Goal: Information Seeking & Learning: Learn about a topic

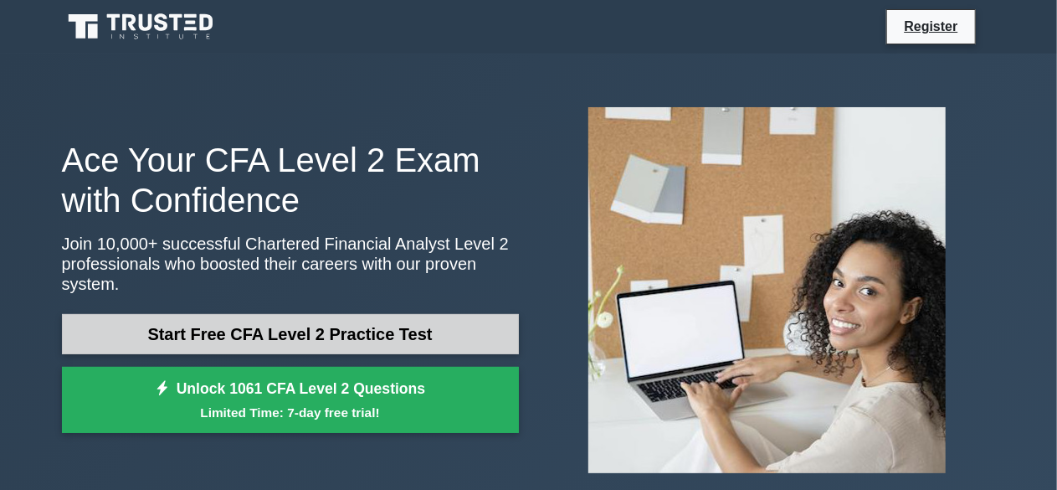
click at [264, 317] on link "Start Free CFA Level 2 Practice Test" at bounding box center [290, 334] width 457 height 40
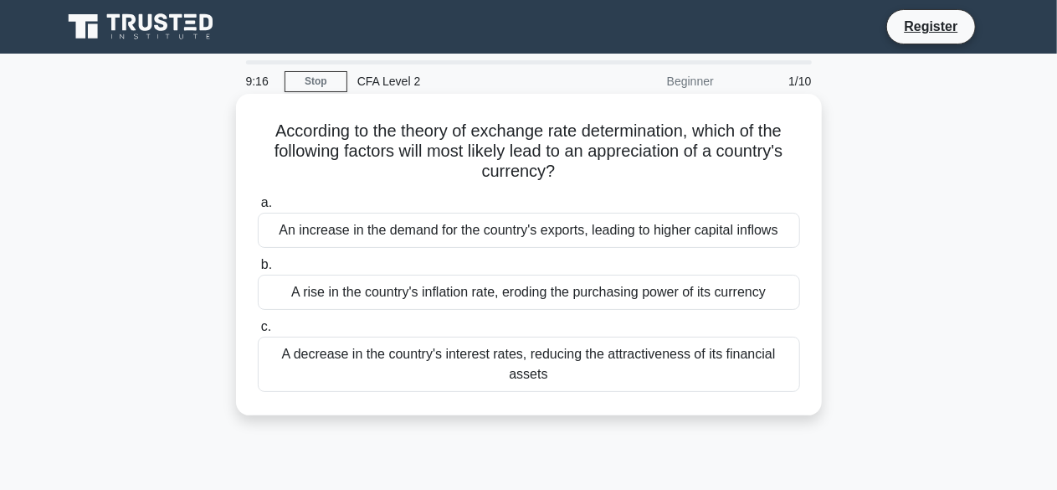
click at [405, 289] on div "A rise in the country's inflation rate, eroding the purchasing power of its cur…" at bounding box center [529, 292] width 542 height 35
click at [258, 270] on input "b. A rise in the country's inflation rate, eroding the purchasing power of its …" at bounding box center [258, 264] width 0 height 11
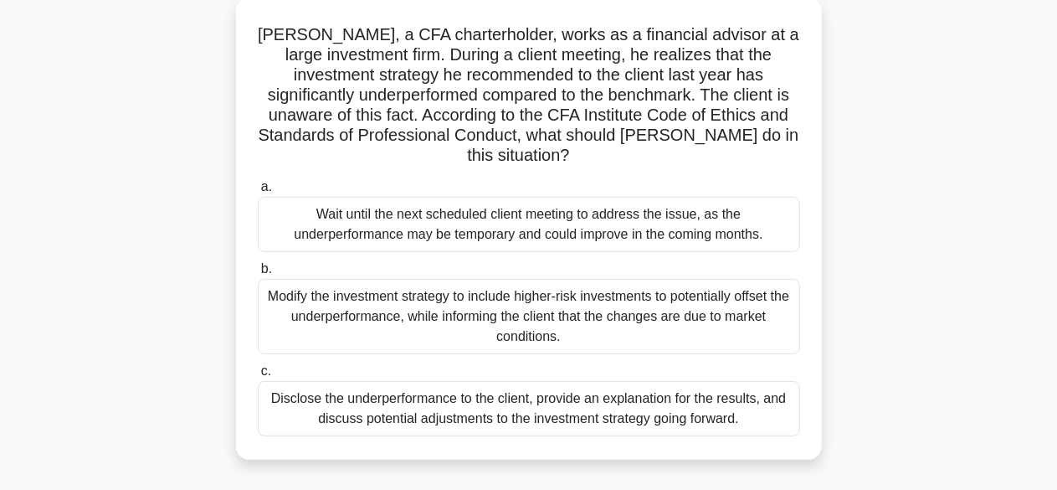
scroll to position [134, 0]
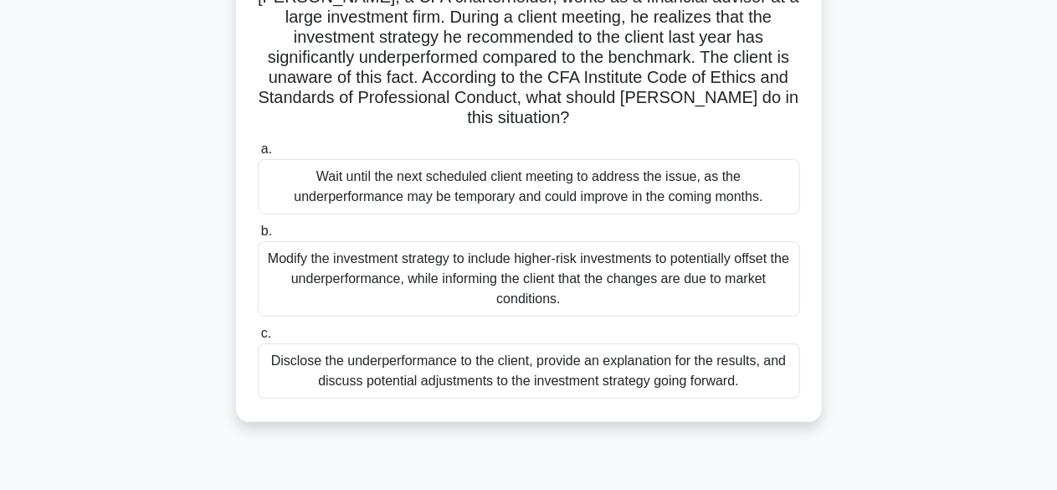
click at [568, 369] on div "Disclose the underperformance to the client, provide an explanation for the res…" at bounding box center [529, 370] width 542 height 55
click at [258, 339] on input "c. Disclose the underperformance to the client, provide an explanation for the …" at bounding box center [258, 333] width 0 height 11
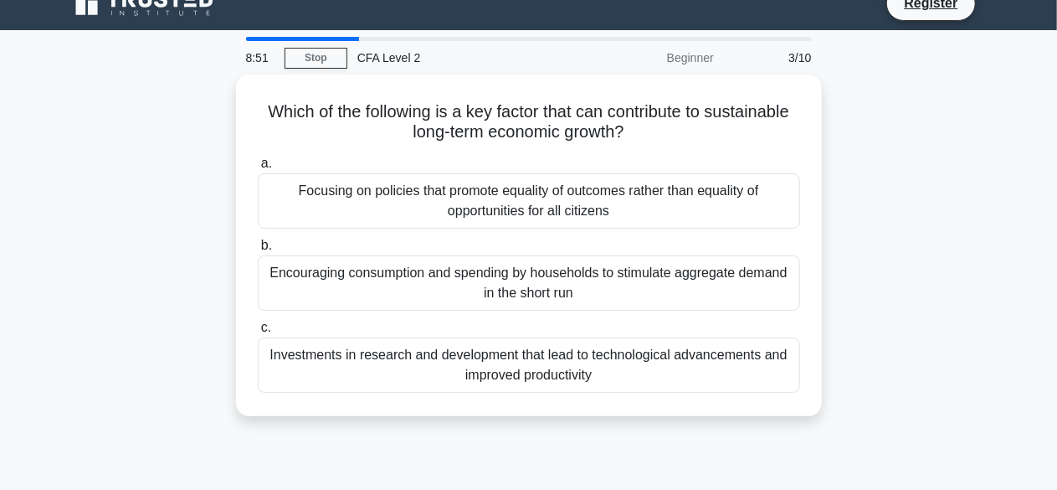
scroll to position [0, 0]
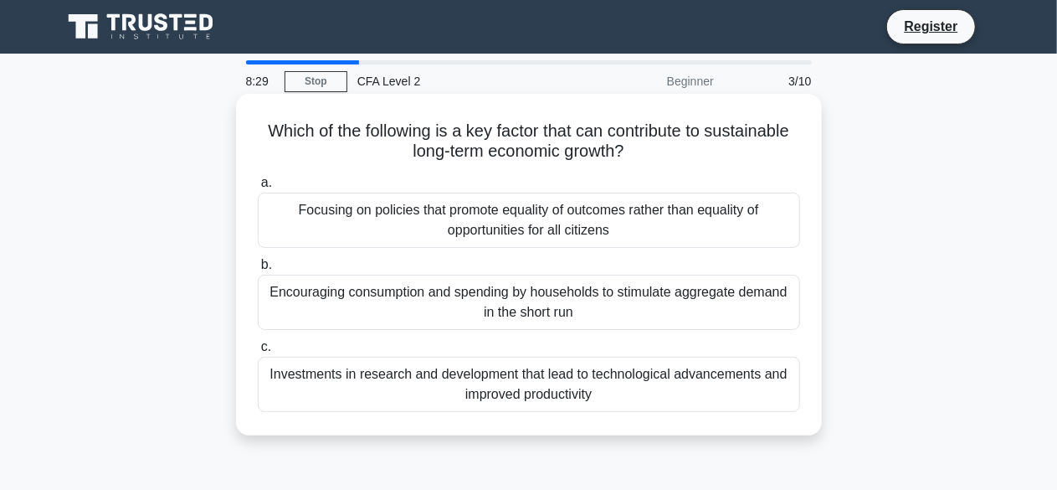
click at [573, 384] on div "Investments in research and development that lead to technological advancements…" at bounding box center [529, 384] width 542 height 55
click at [258, 352] on input "c. Investments in research and development that lead to technological advanceme…" at bounding box center [258, 347] width 0 height 11
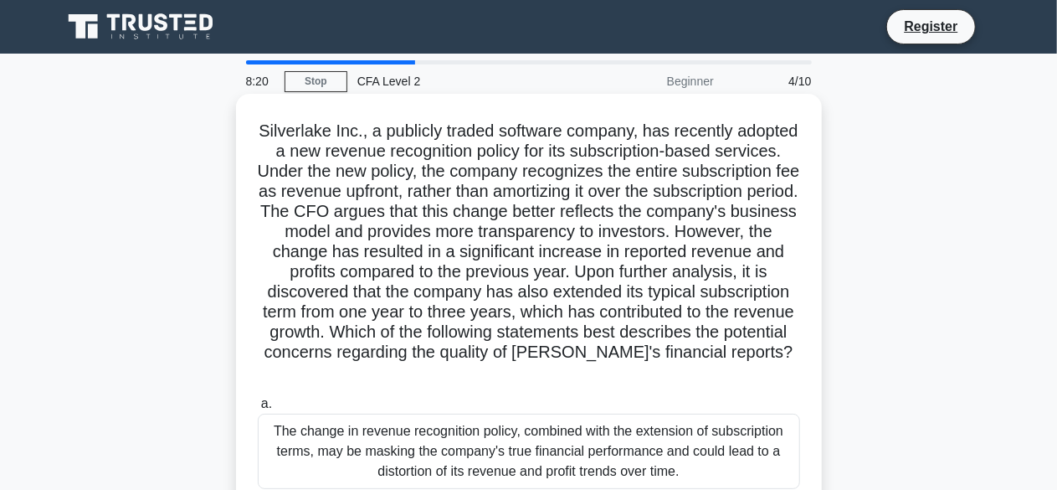
click at [559, 444] on div "The change in revenue recognition policy, combined with the extension of subscr…" at bounding box center [529, 451] width 542 height 75
click at [258, 409] on input "a. The change in revenue recognition policy, combined with the extension of sub…" at bounding box center [258, 403] width 0 height 11
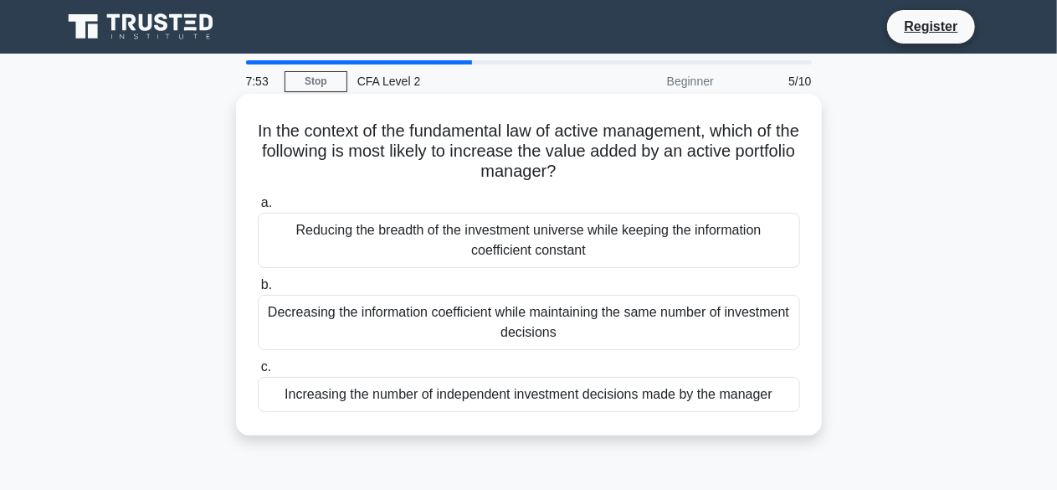
click at [512, 401] on div "Increasing the number of independent investment decisions made by the manager" at bounding box center [529, 394] width 542 height 35
click at [258, 373] on input "c. Increasing the number of independent investment decisions made by the manager" at bounding box center [258, 367] width 0 height 11
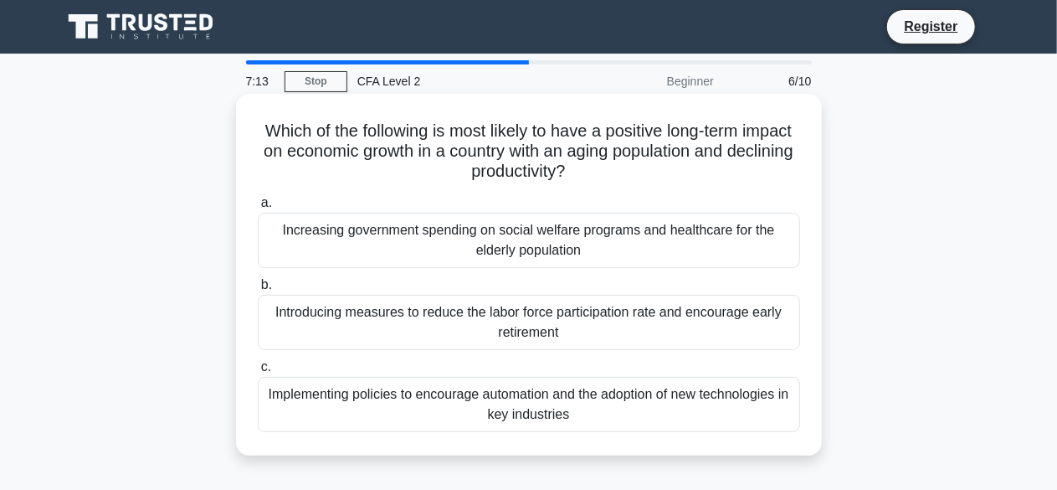
click at [547, 240] on div "Increasing government spending on social welfare programs and healthcare for th…" at bounding box center [529, 240] width 542 height 55
click at [258, 208] on input "a. Increasing government spending on social welfare programs and healthcare for…" at bounding box center [258, 203] width 0 height 11
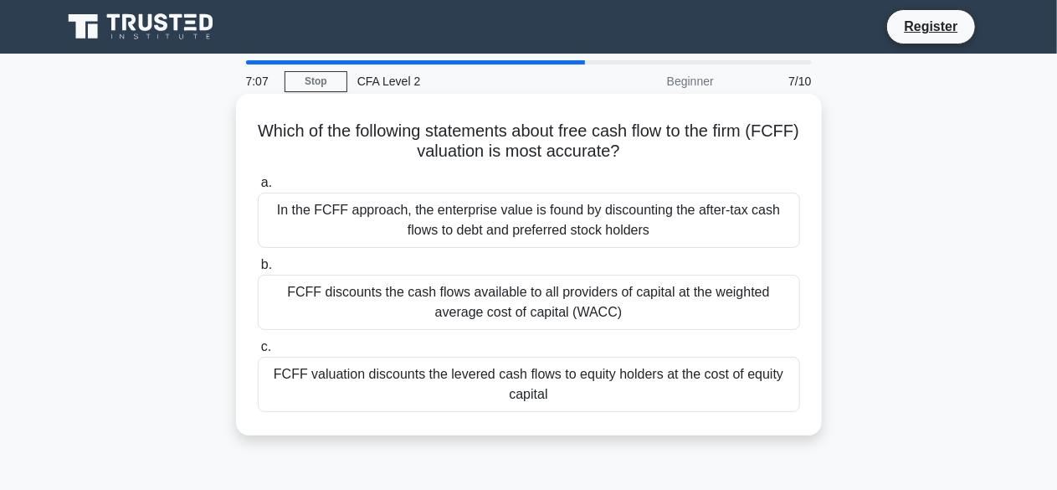
click at [512, 301] on div "FCFF discounts the cash flows available to all providers of capital at the weig…" at bounding box center [529, 302] width 542 height 55
click at [258, 270] on input "b. FCFF discounts the cash flows available to all providers of capital at the w…" at bounding box center [258, 264] width 0 height 11
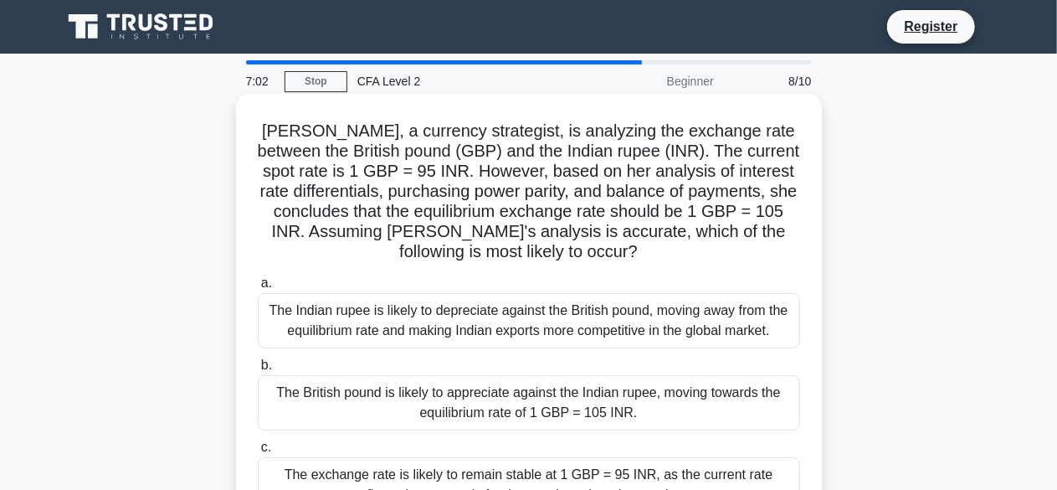
click at [501, 403] on div "The British pound is likely to appreciate against the Indian rupee, moving towa…" at bounding box center [529, 402] width 542 height 55
click at [258, 371] on input "b. The British pound is likely to appreciate against the Indian rupee, moving t…" at bounding box center [258, 365] width 0 height 11
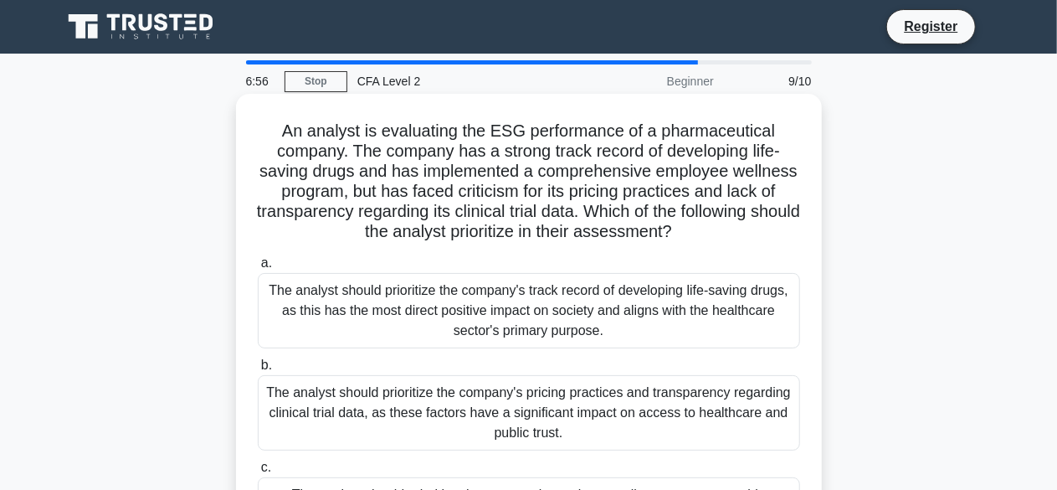
click at [402, 407] on div "The analyst should prioritize the company's pricing practices and transparency …" at bounding box center [529, 412] width 542 height 75
click at [258, 371] on input "b. The analyst should prioritize the company's pricing practices and transparen…" at bounding box center [258, 365] width 0 height 11
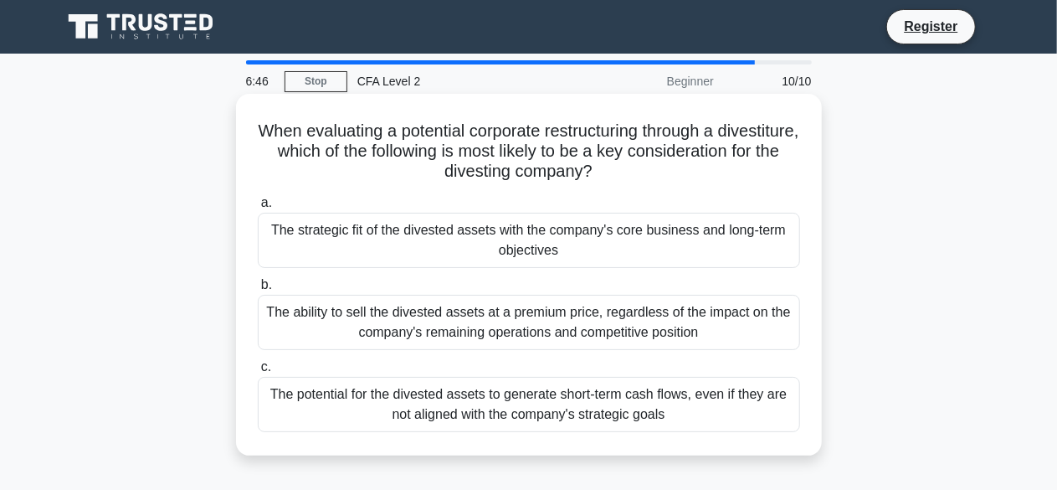
click at [391, 329] on div "The ability to sell the divested assets at a premium price, regardless of the i…" at bounding box center [529, 322] width 542 height 55
click at [258, 290] on input "b. The ability to sell the divested assets at a premium price, regardless of th…" at bounding box center [258, 285] width 0 height 11
